Goal: Task Accomplishment & Management: Manage account settings

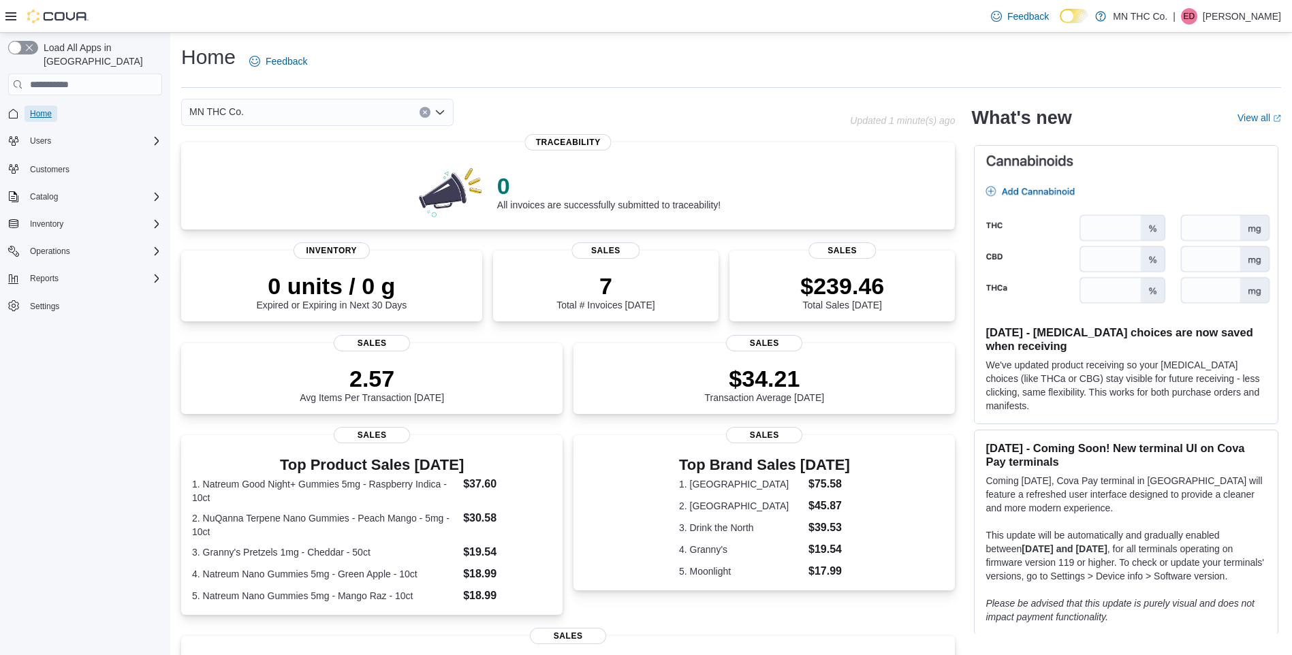
click at [38, 108] on span "Home" at bounding box center [41, 113] width 22 height 11
click at [47, 219] on span "Inventory" at bounding box center [46, 224] width 33 height 11
click at [41, 314] on span "Purchase Orders" at bounding box center [56, 319] width 62 height 11
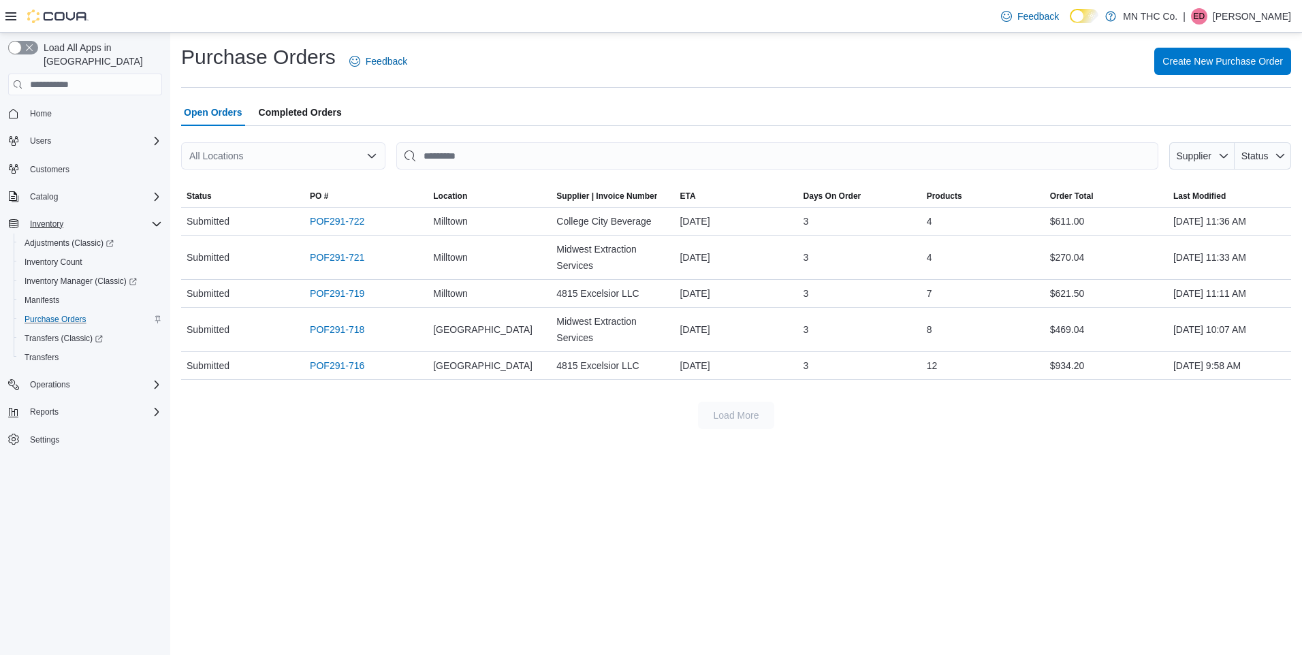
click at [374, 158] on icon "Open list of options" at bounding box center [371, 156] width 11 height 11
click at [249, 215] on span "Milltown" at bounding box center [244, 219] width 35 height 14
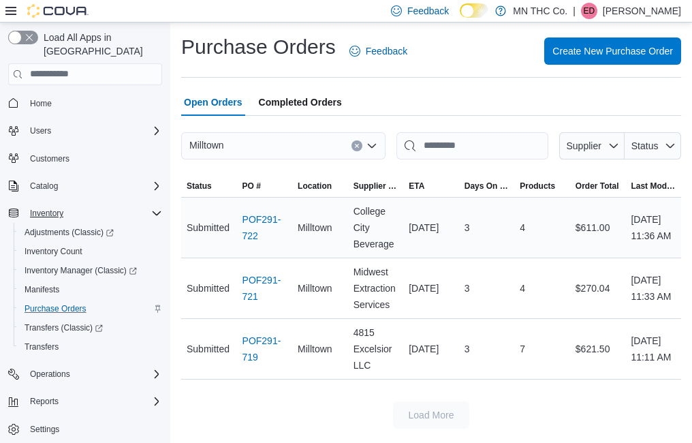
type input "*"
click at [344, 212] on td "Location [GEOGRAPHIC_DATA]" at bounding box center [320, 227] width 56 height 61
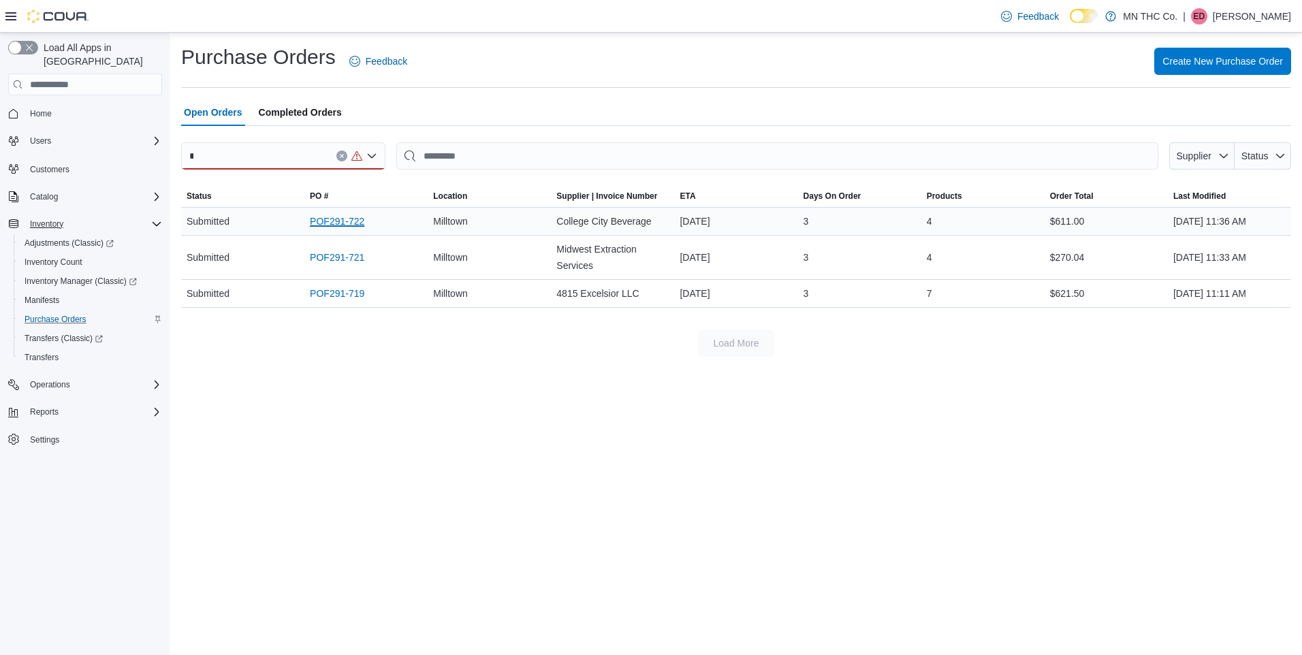
click at [348, 221] on link "POF291-722" at bounding box center [337, 221] width 54 height 16
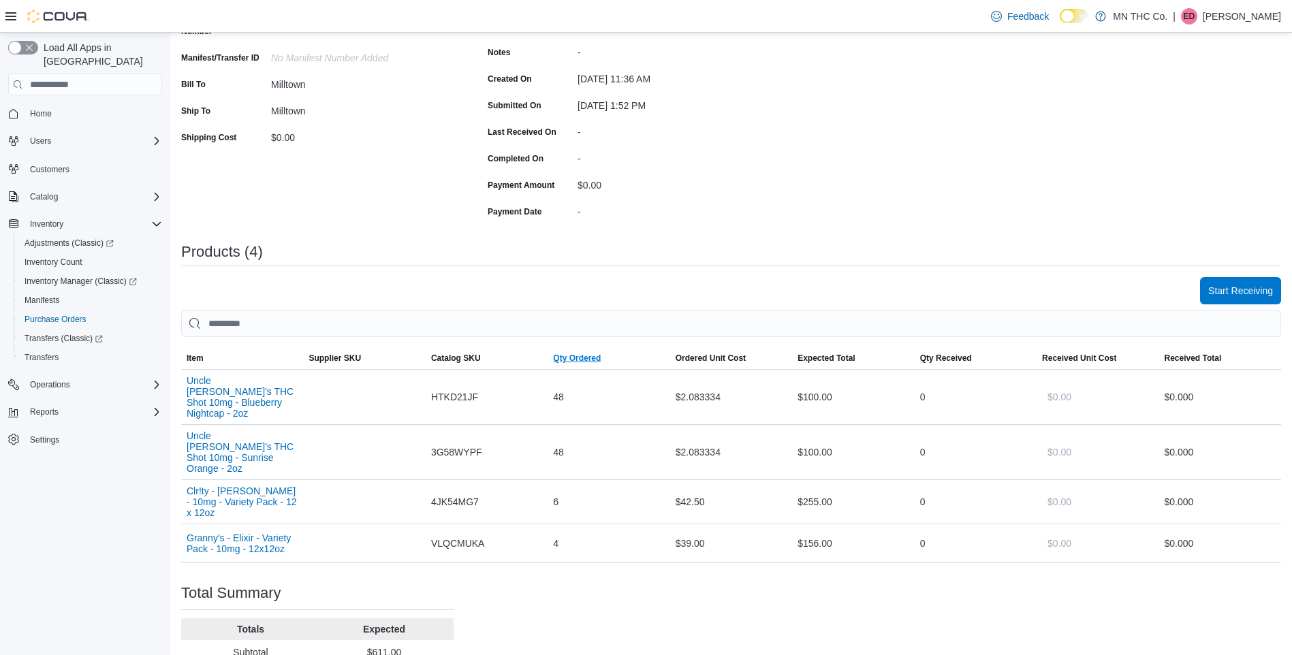
scroll to position [204, 0]
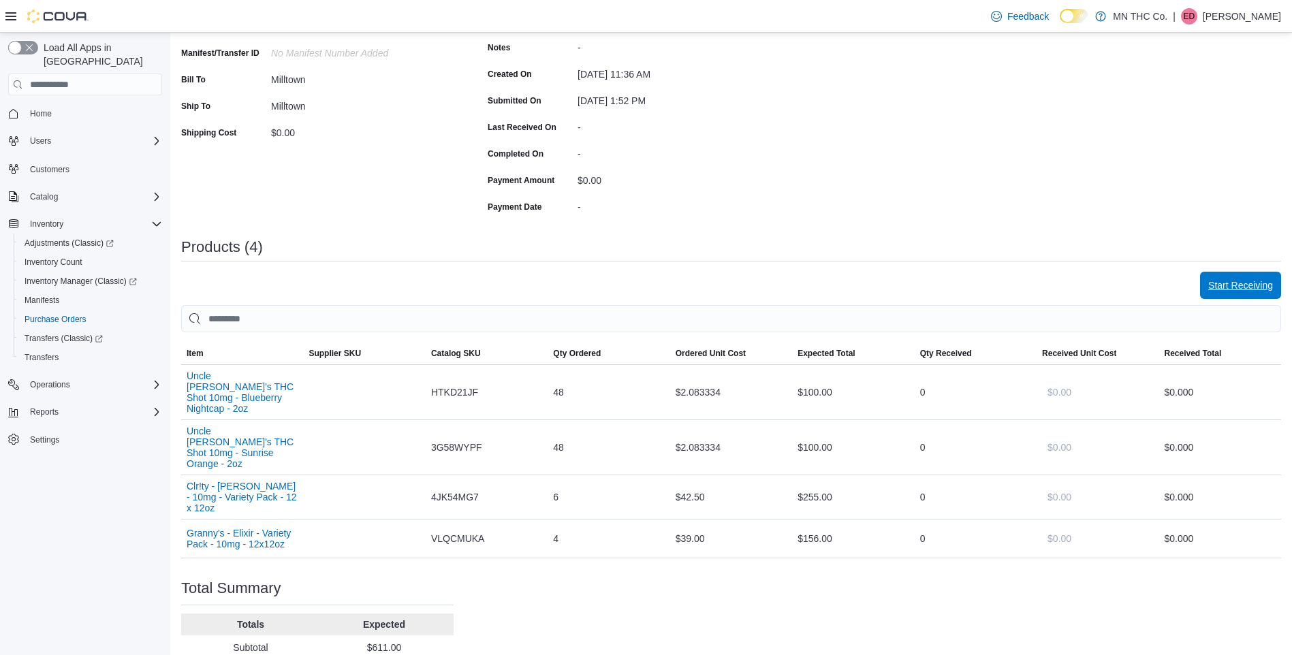
click at [1232, 284] on span "Start Receiving" at bounding box center [1240, 286] width 65 height 14
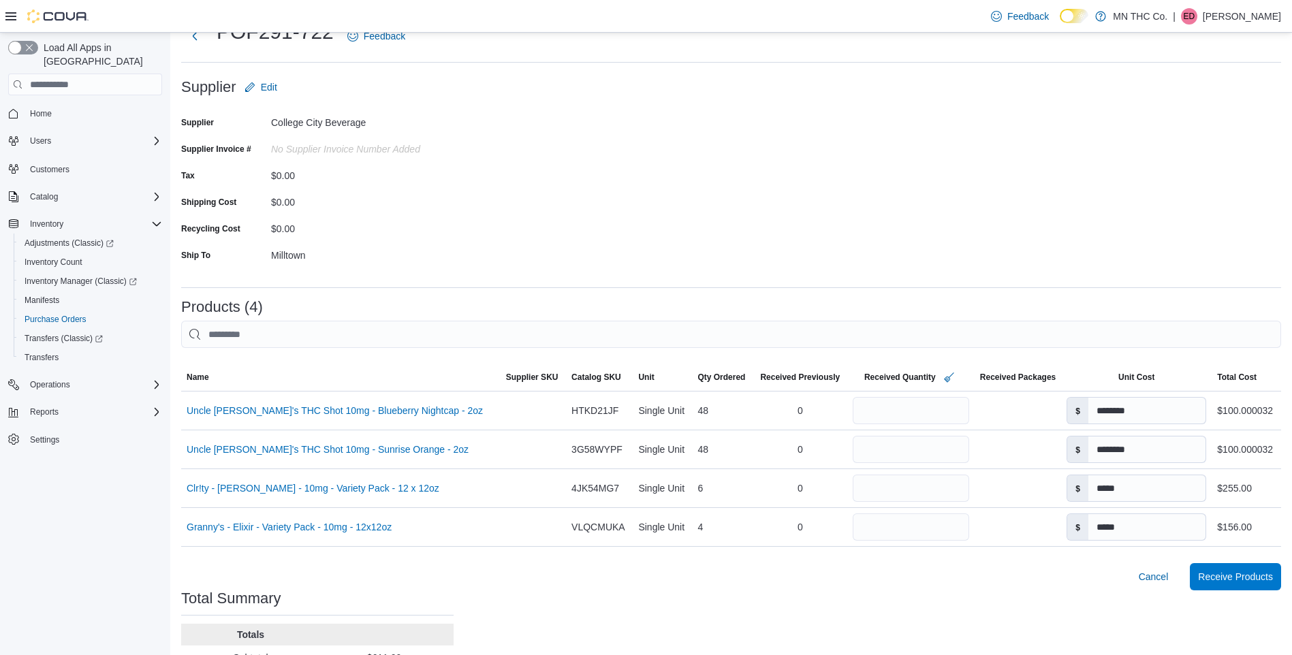
scroll to position [158, 0]
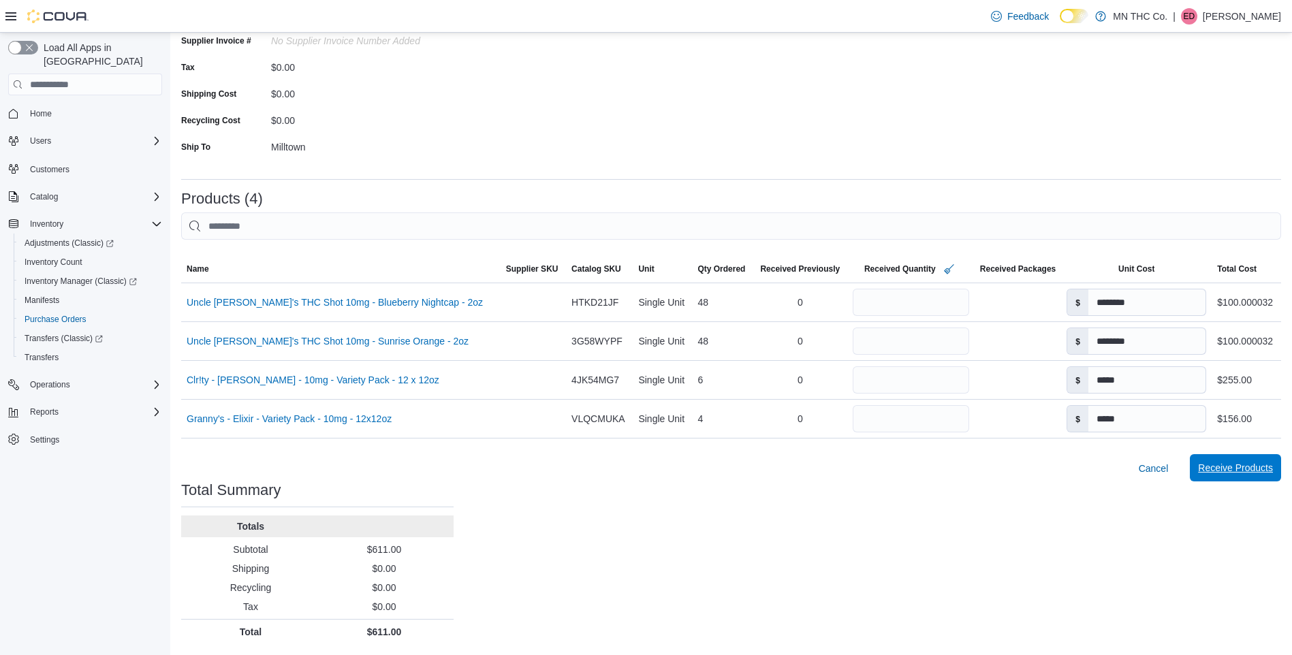
click at [1248, 471] on span "Receive Products" at bounding box center [1235, 468] width 75 height 14
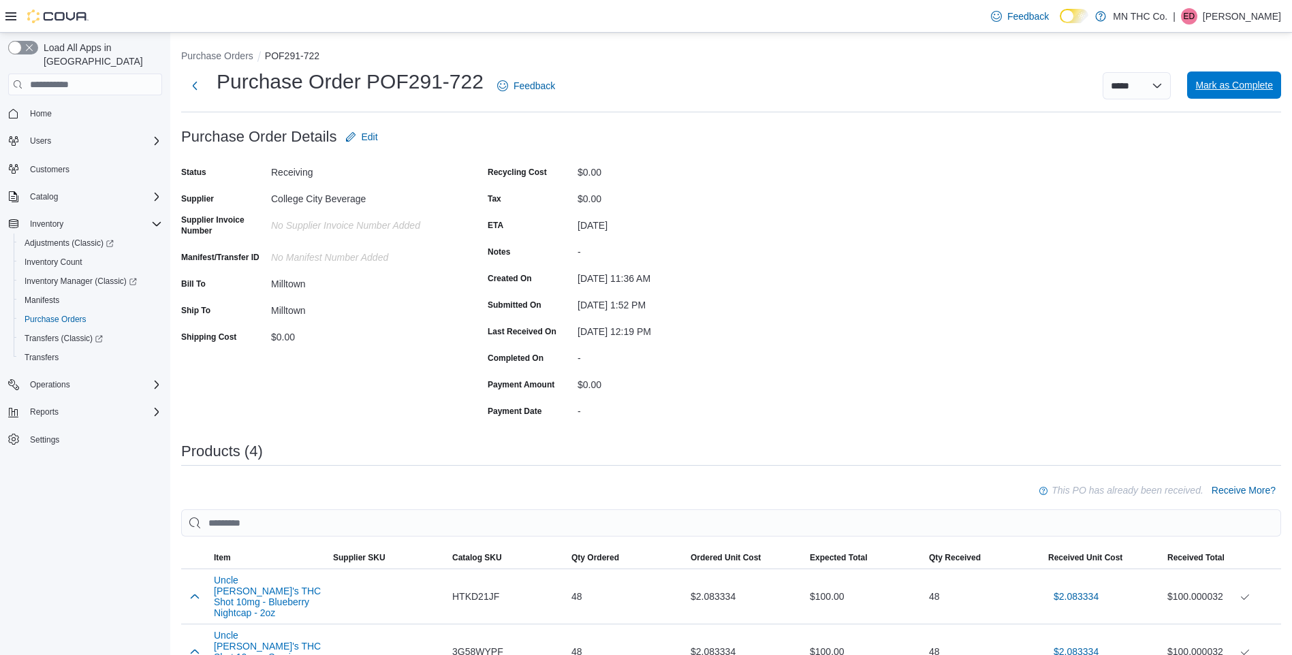
click at [1230, 83] on span "Mark as Complete" at bounding box center [1234, 85] width 78 height 14
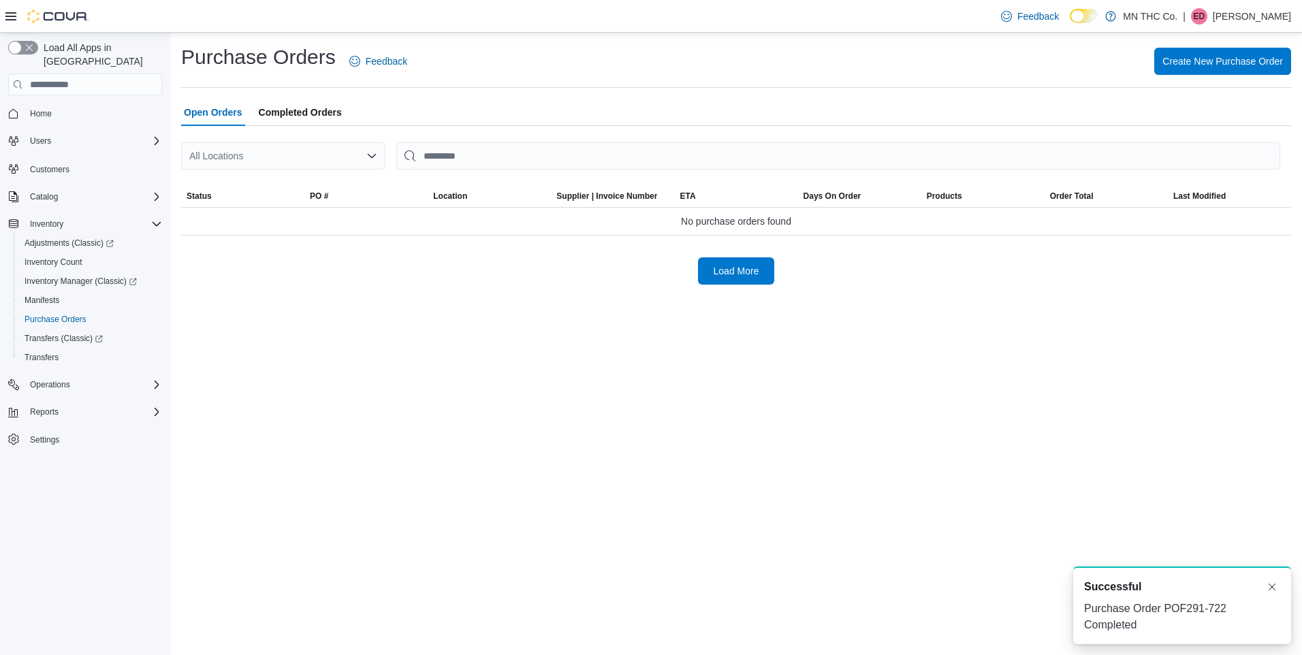
click at [375, 153] on icon "Open list of options" at bounding box center [371, 156] width 11 height 11
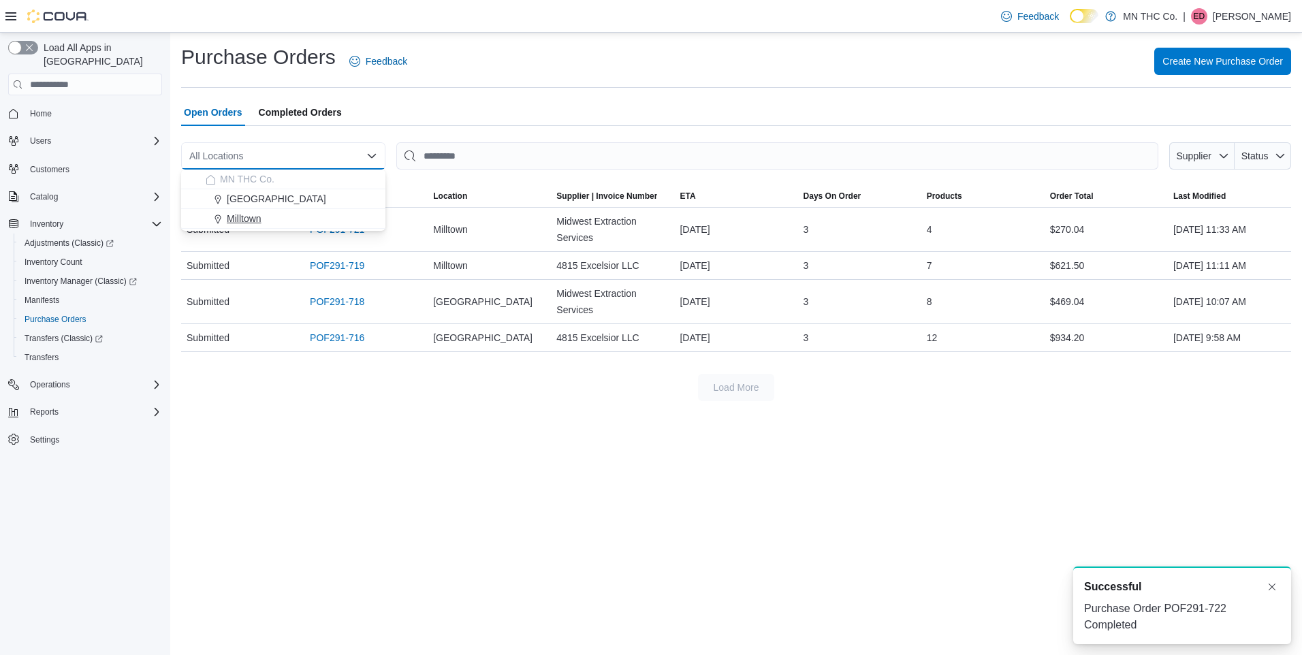
click at [245, 222] on span "Milltown" at bounding box center [244, 219] width 35 height 14
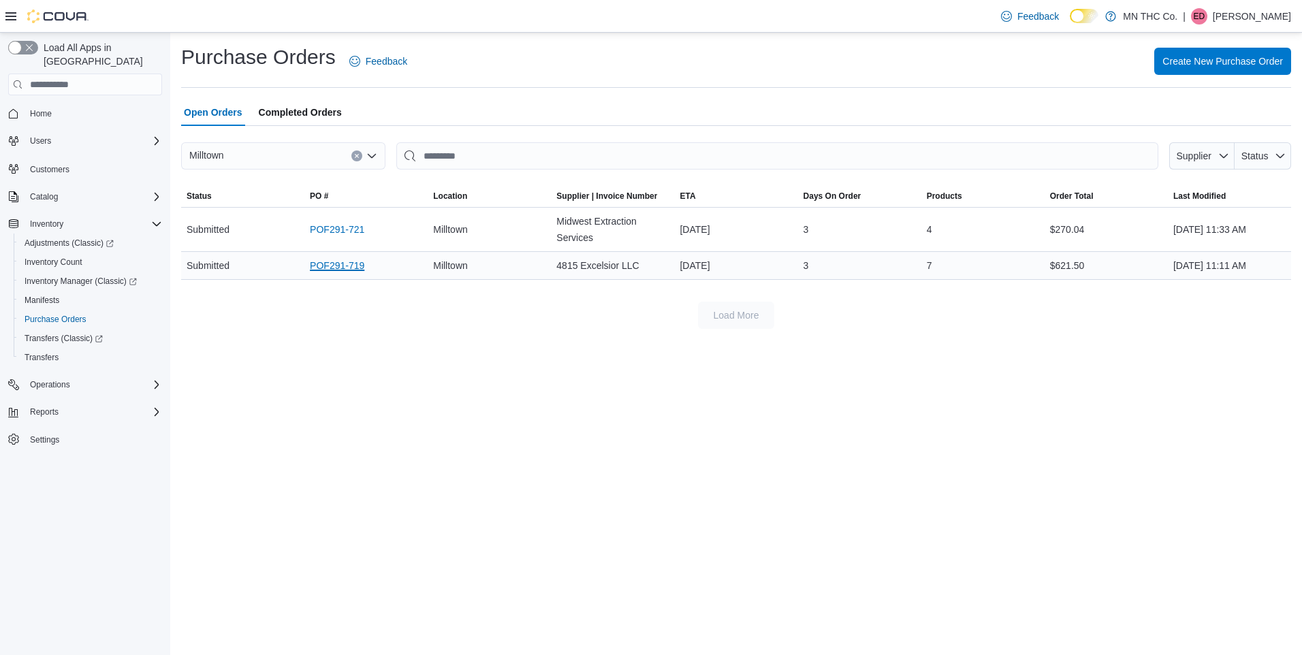
click at [345, 262] on link "POF291-719" at bounding box center [337, 265] width 54 height 16
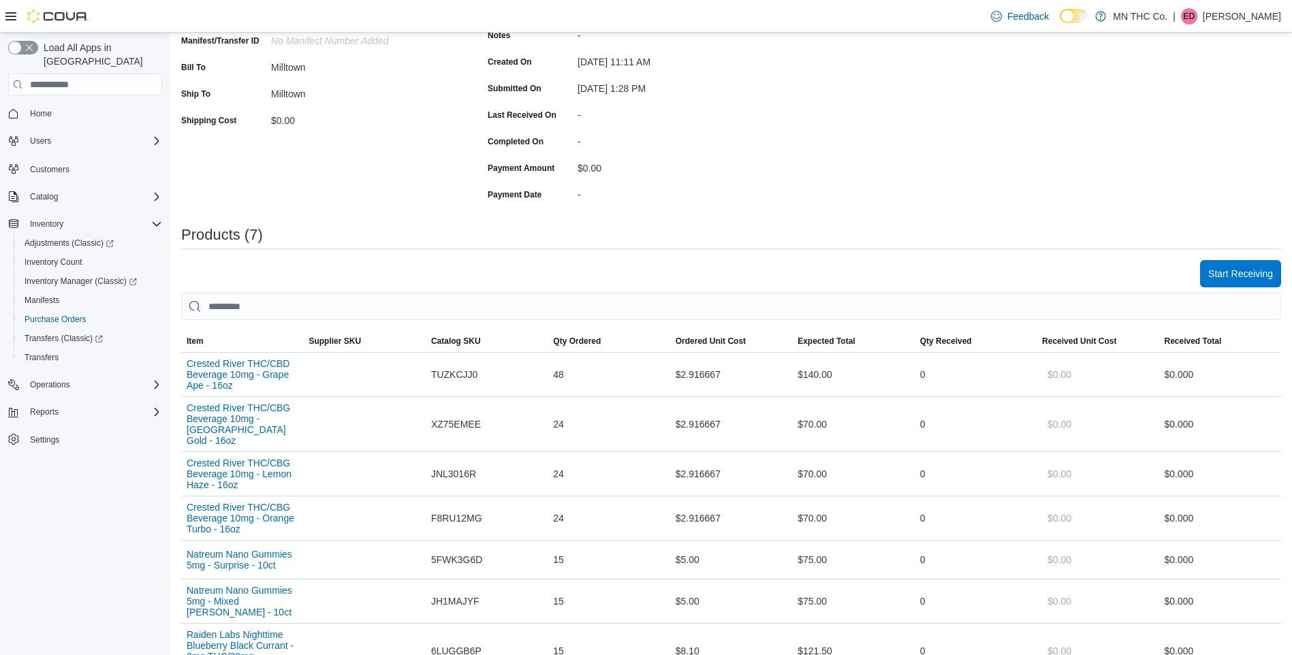
scroll to position [272, 0]
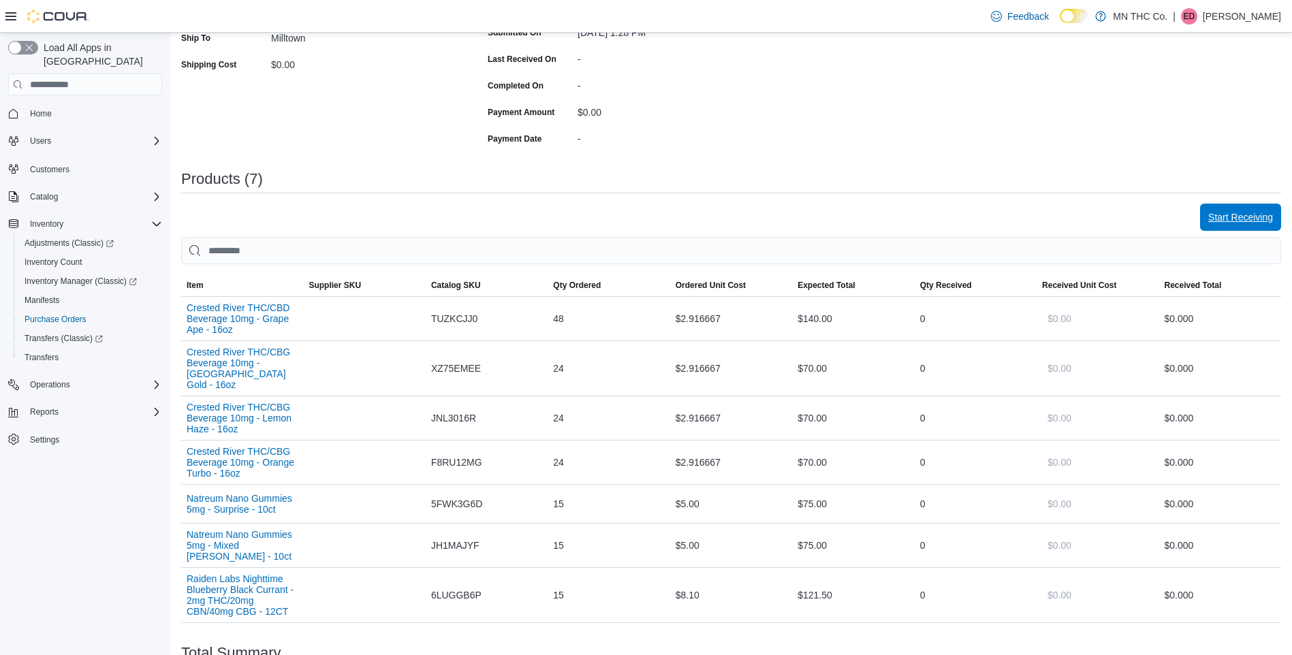
click at [1213, 220] on button "Start Receiving" at bounding box center [1240, 217] width 81 height 27
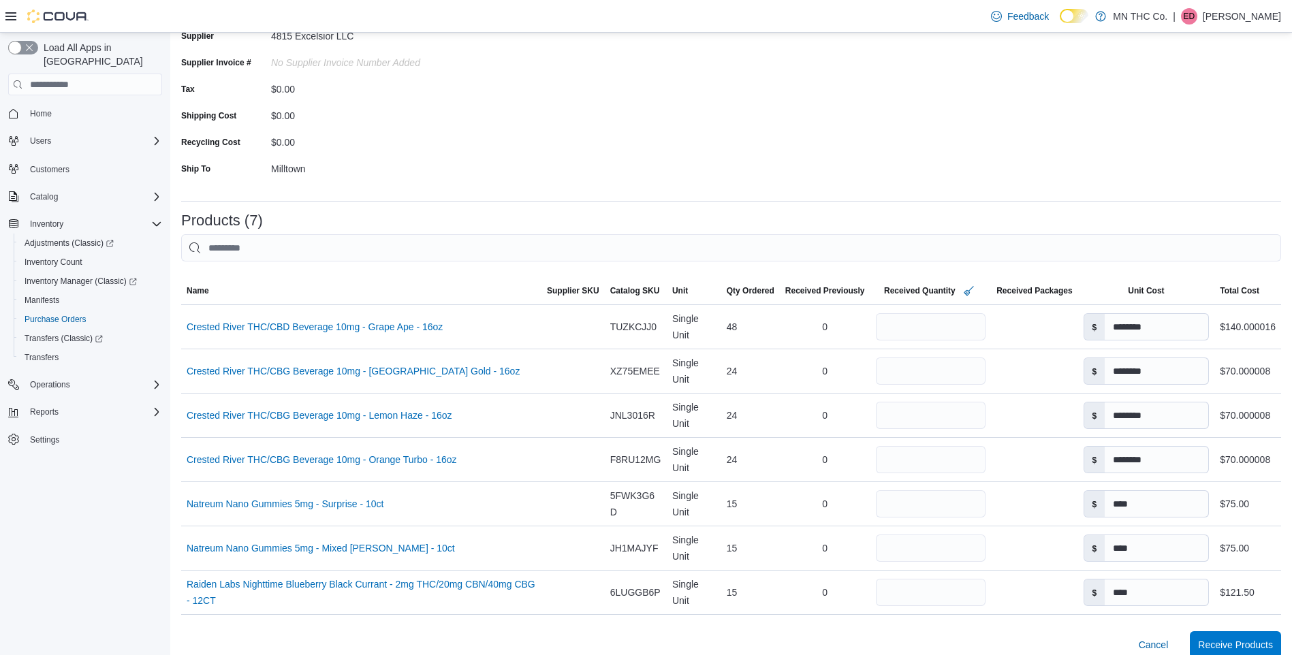
scroll to position [204, 0]
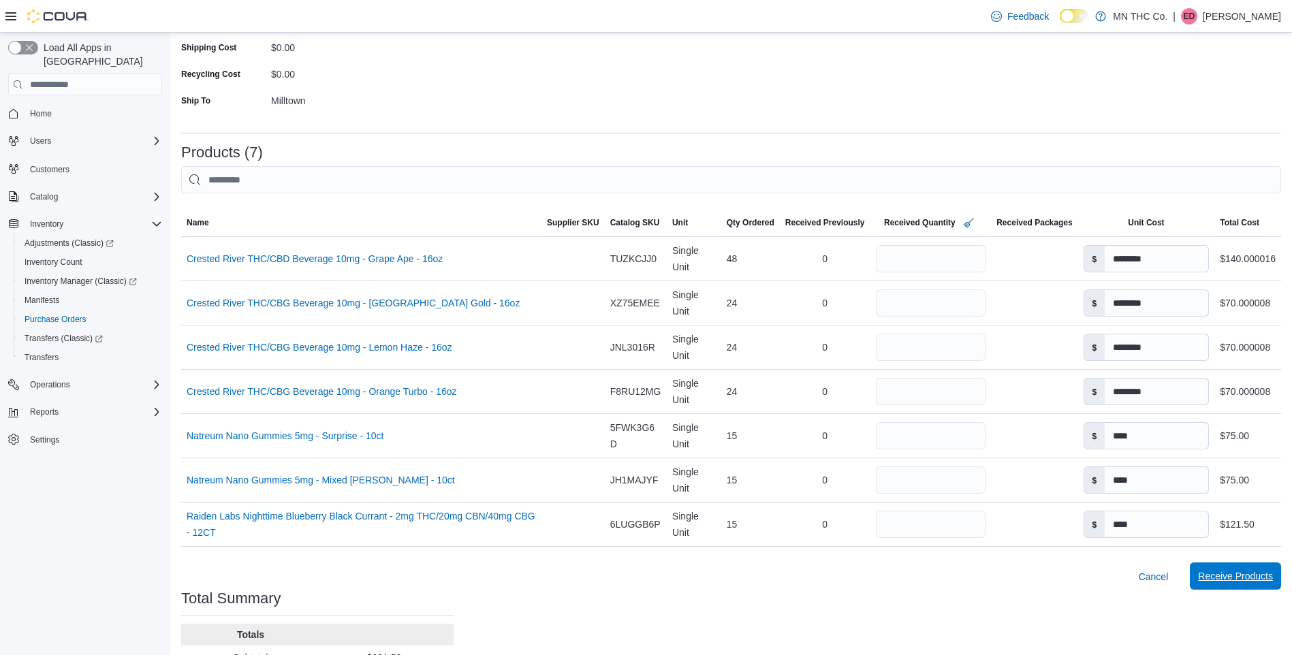
click at [1238, 575] on span "Receive Products" at bounding box center [1235, 576] width 75 height 14
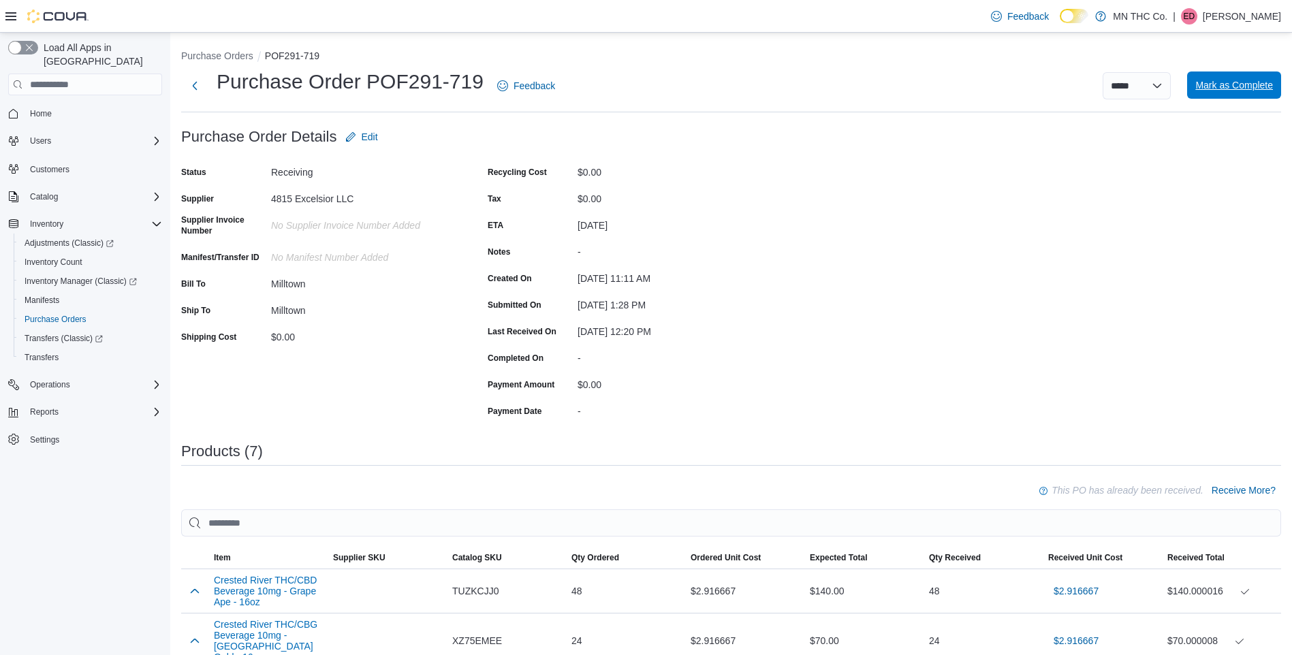
click at [1253, 85] on span "Mark as Complete" at bounding box center [1234, 85] width 78 height 14
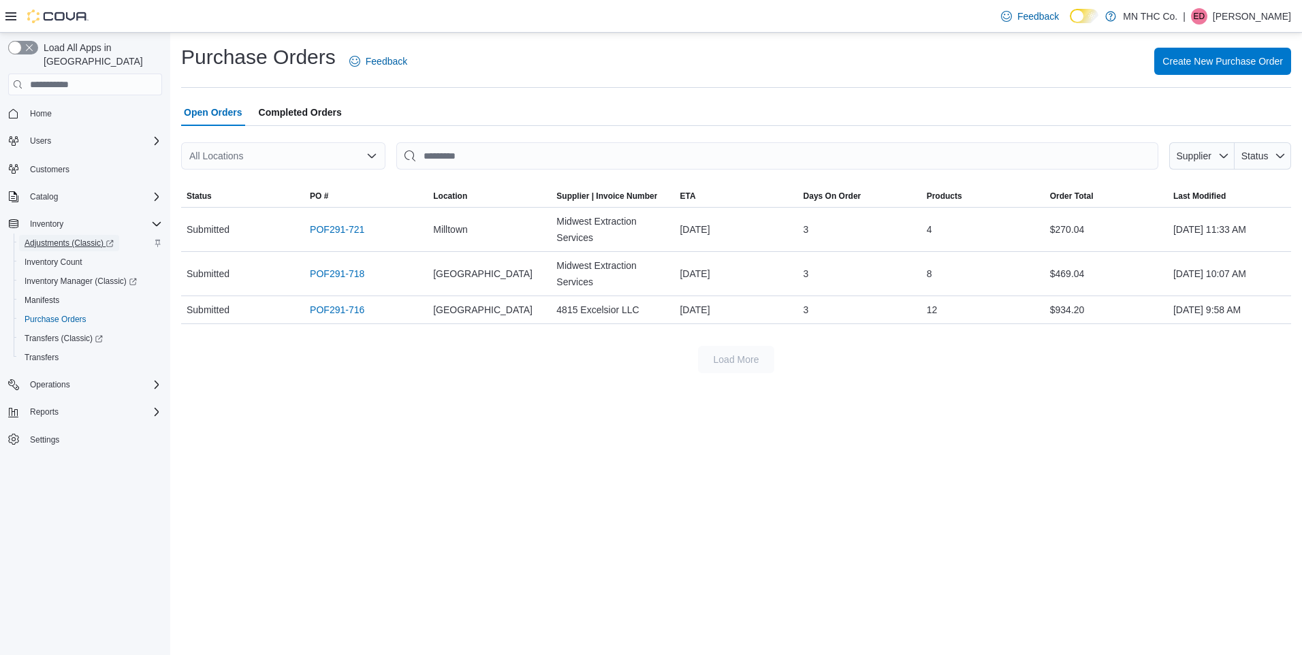
click at [55, 238] on span "Adjustments (Classic)" at bounding box center [69, 243] width 89 height 11
